Goal: Information Seeking & Learning: Learn about a topic

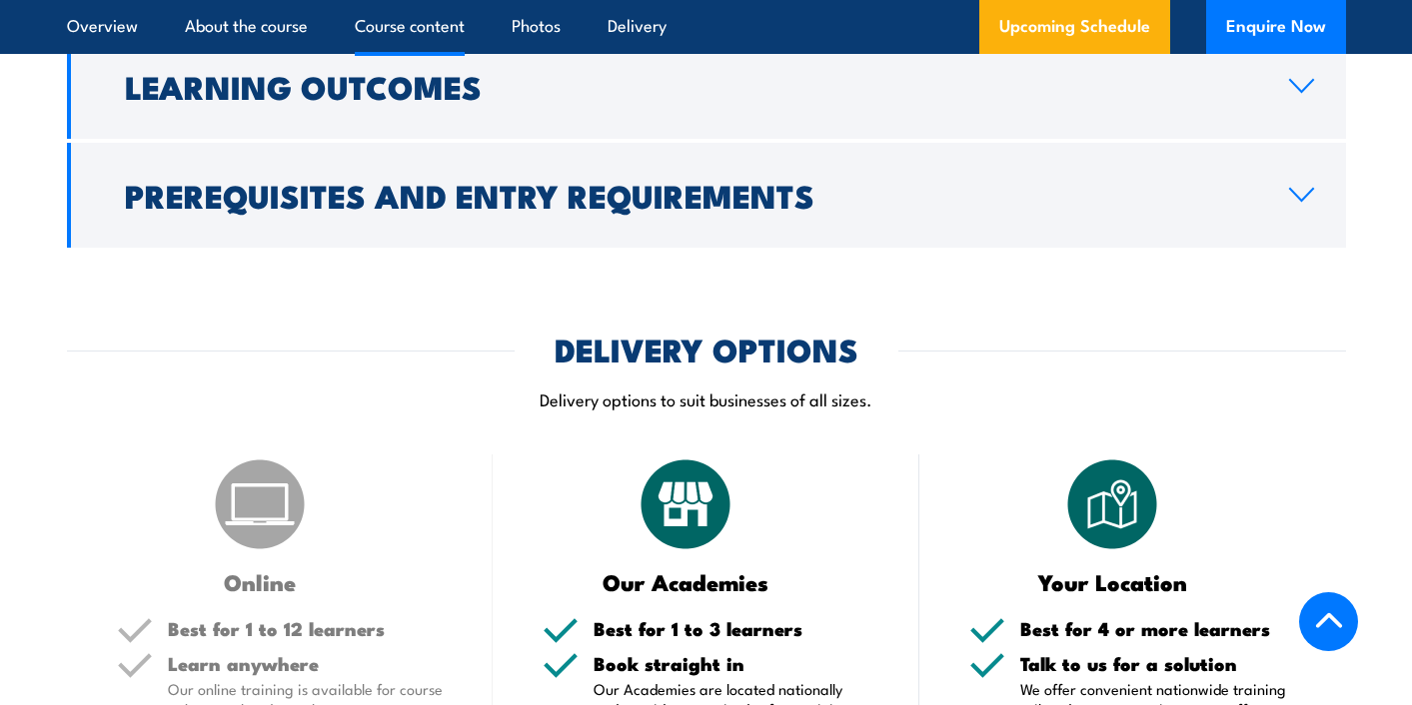
scroll to position [2298, 0]
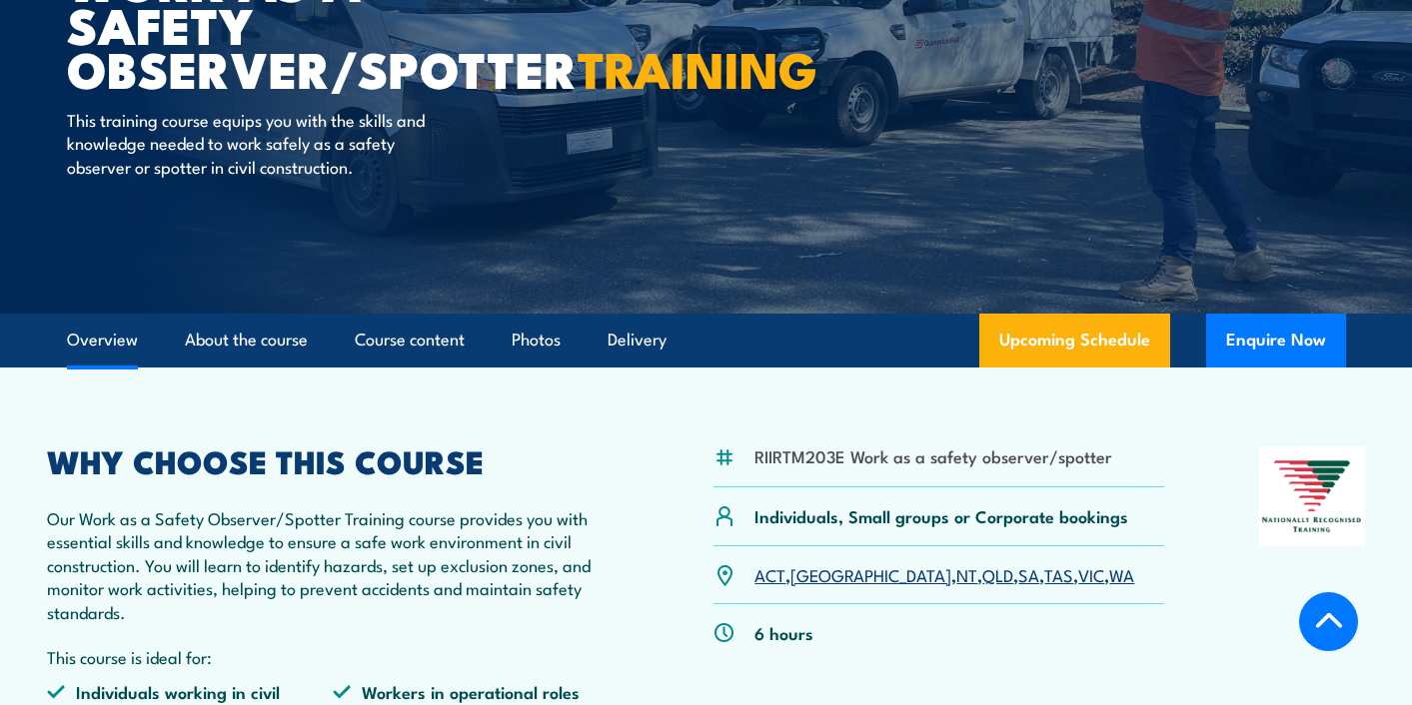
scroll to position [400, 0]
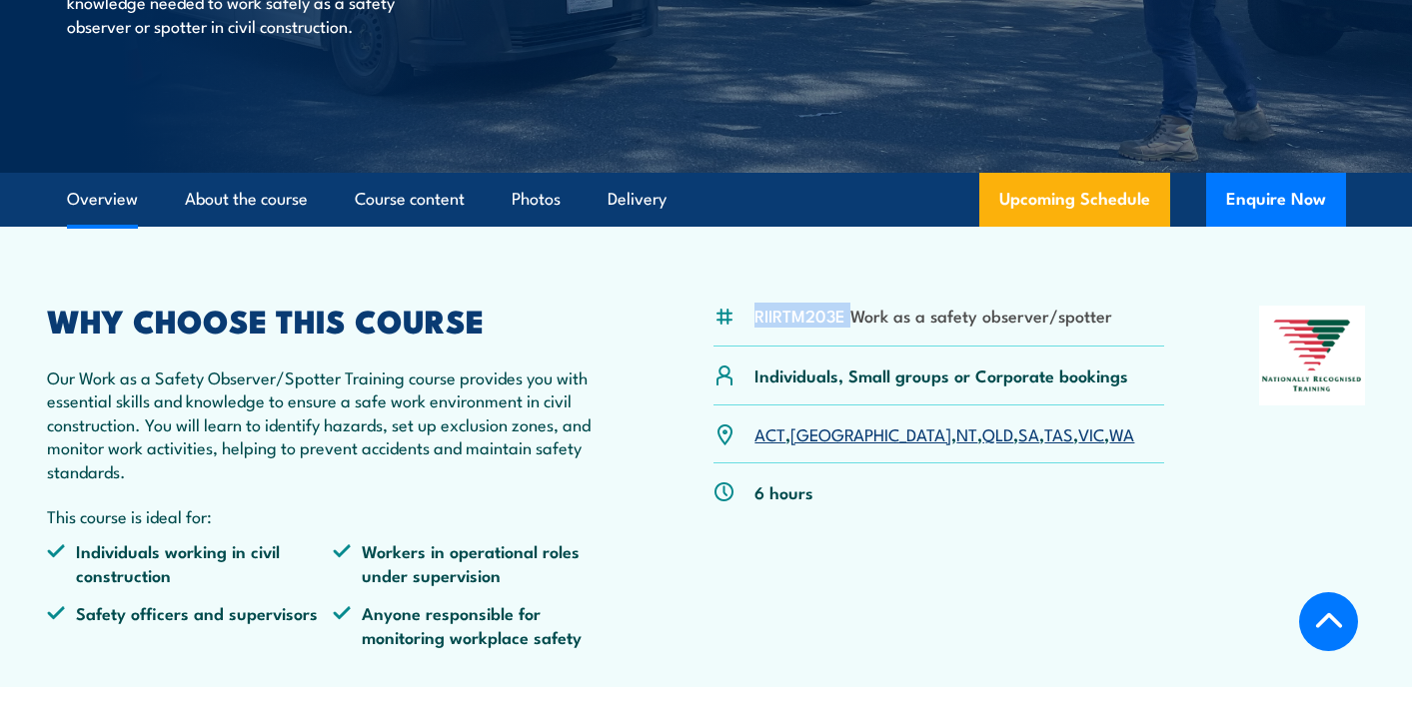
drag, startPoint x: 850, startPoint y: 319, endPoint x: 731, endPoint y: 319, distance: 118.9
click at [731, 319] on div "RIIRTM203E Work as a safety observer/spotter" at bounding box center [938, 326] width 450 height 41
click at [608, 683] on article "RIIRTM203E Work as a safety observer/spotter Individuals, Small groups or Corpo…" at bounding box center [706, 457] width 1372 height 461
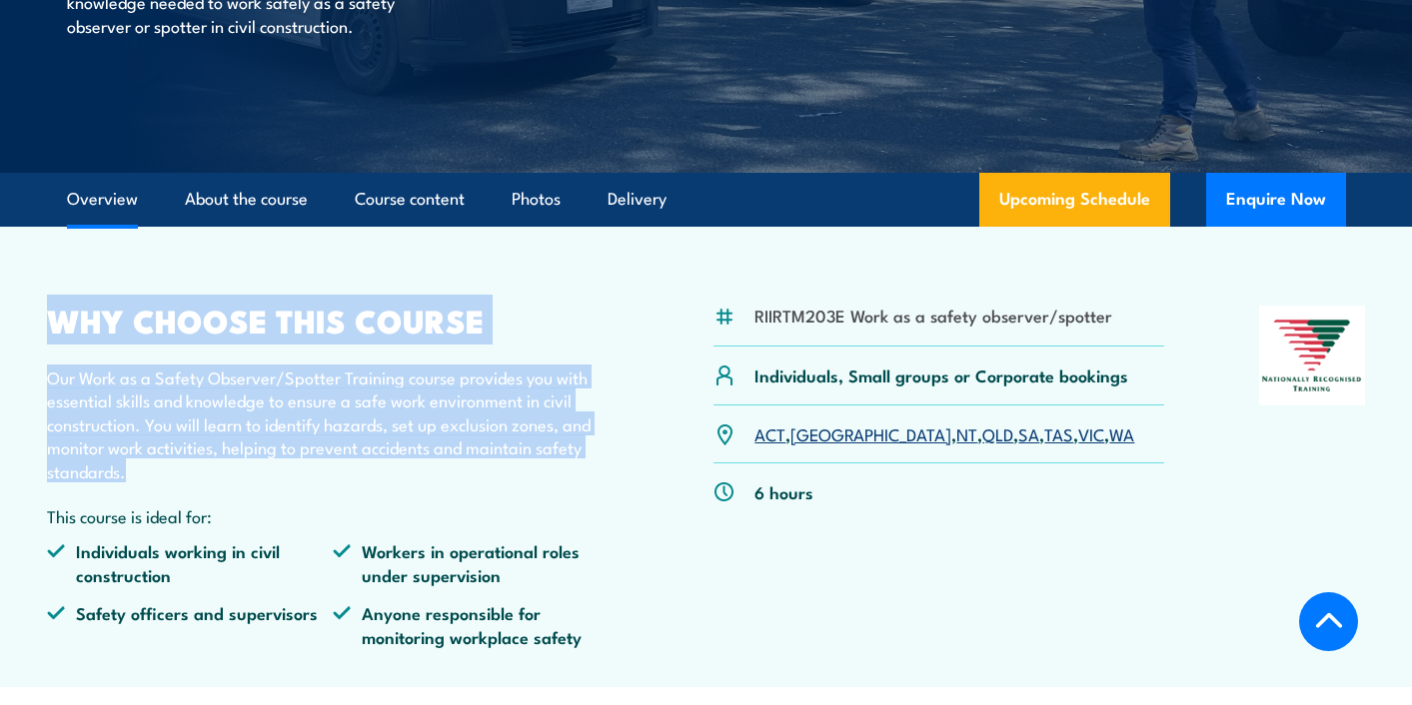
drag, startPoint x: 54, startPoint y: 325, endPoint x: 194, endPoint y: 460, distance: 194.3
click at [194, 460] on div "WHY CHOOSE THIS COURSE Our Work as a Safety Observer/Spotter Training course pr…" at bounding box center [333, 485] width 572 height 358
click at [194, 460] on p "Our Work as a Safety Observer/Spotter Training course provides you with essenti…" at bounding box center [333, 424] width 572 height 117
drag, startPoint x: 120, startPoint y: 396, endPoint x: 56, endPoint y: 319, distance: 100.0
click at [56, 319] on div "WHY CHOOSE THIS COURSE Our Work as a Safety Observer/Spotter Training course pr…" at bounding box center [333, 485] width 572 height 358
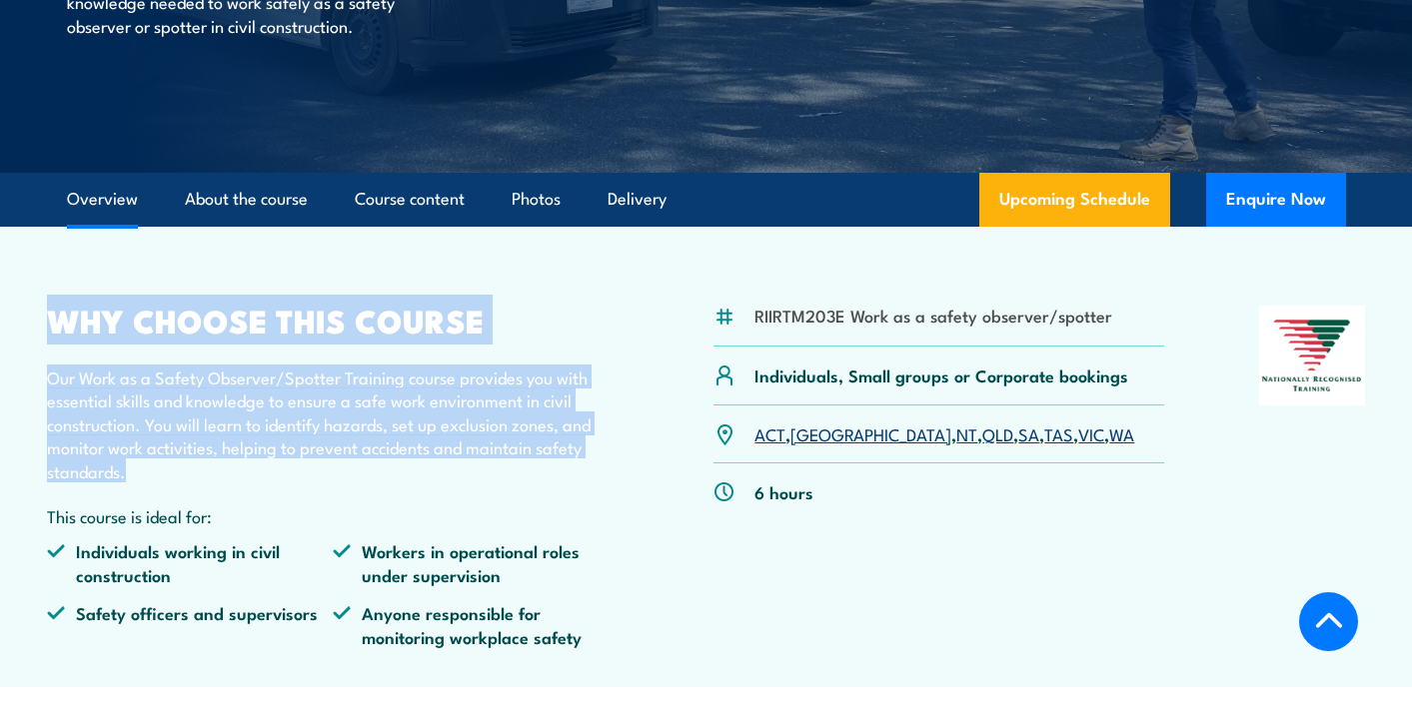
click at [56, 319] on h2 "WHY CHOOSE THIS COURSE" at bounding box center [333, 320] width 572 height 28
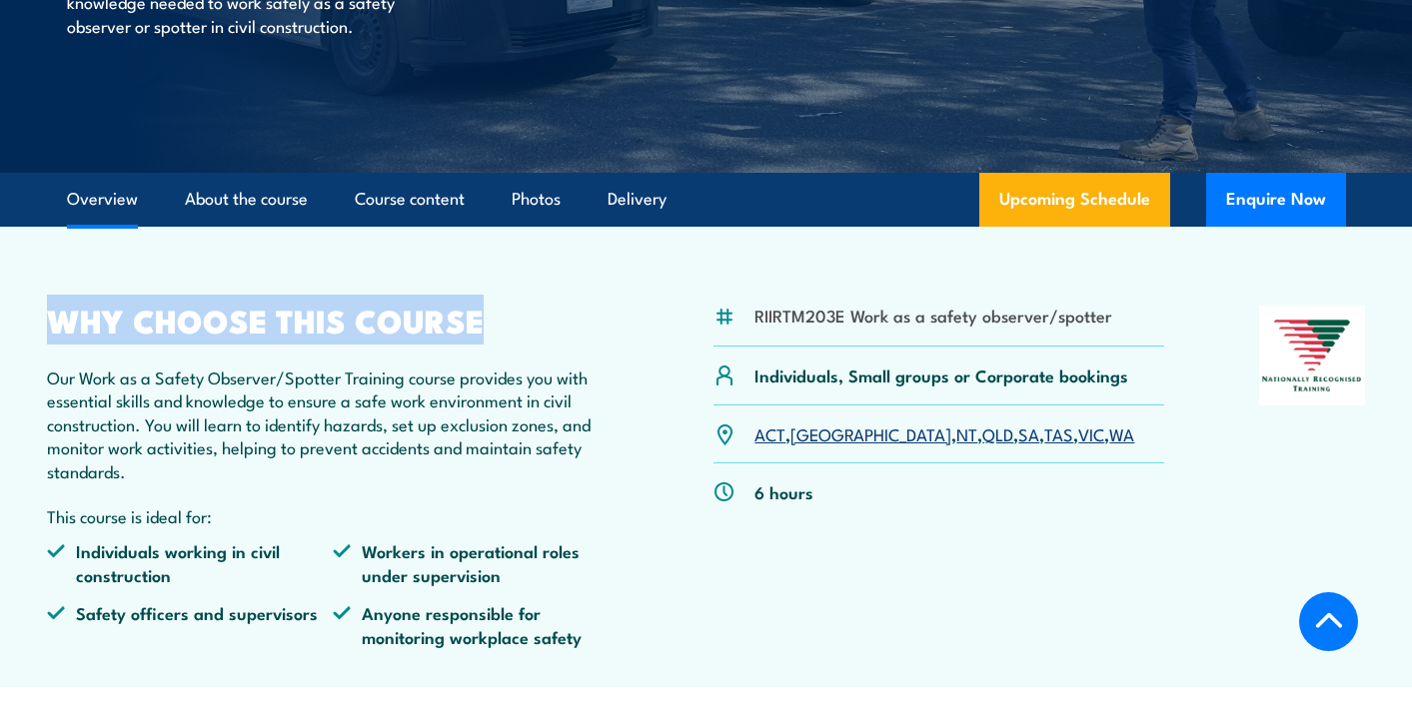
drag, startPoint x: 56, startPoint y: 319, endPoint x: 436, endPoint y: 329, distance: 379.8
click at [436, 329] on h2 "WHY CHOOSE THIS COURSE" at bounding box center [333, 320] width 572 height 28
drag, startPoint x: 472, startPoint y: 329, endPoint x: -11, endPoint y: 307, distance: 483.1
